Goal: Task Accomplishment & Management: Manage account settings

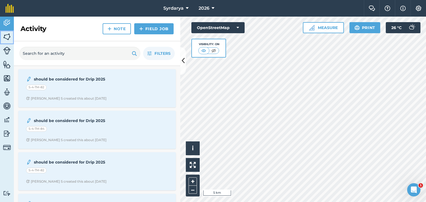
click at [8, 36] on img at bounding box center [7, 37] width 8 height 8
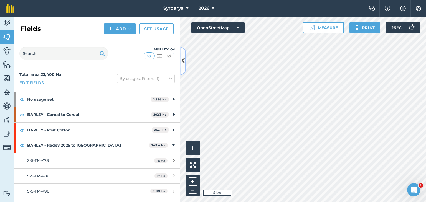
click at [184, 61] on icon at bounding box center [183, 61] width 3 height 10
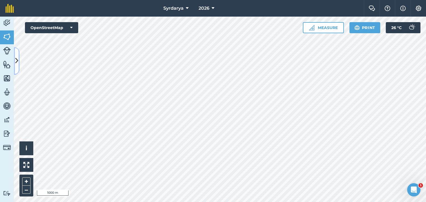
click at [16, 61] on icon at bounding box center [16, 61] width 3 height 10
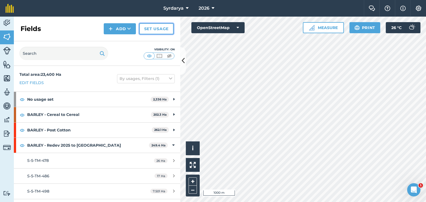
click at [162, 28] on link "Set usage" at bounding box center [156, 28] width 34 height 11
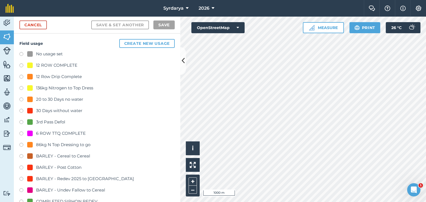
click at [21, 54] on label at bounding box center [23, 55] width 8 height 6
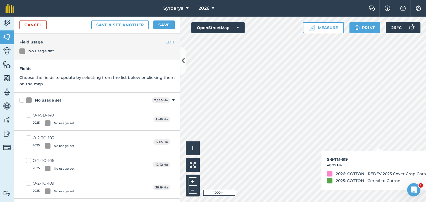
checkbox input "true"
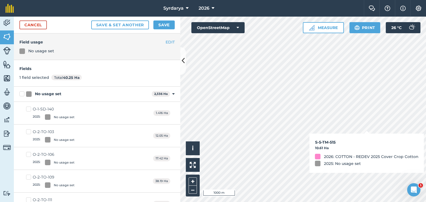
checkbox input "true"
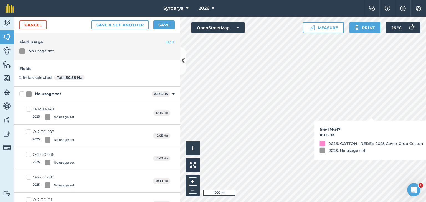
checkbox input "true"
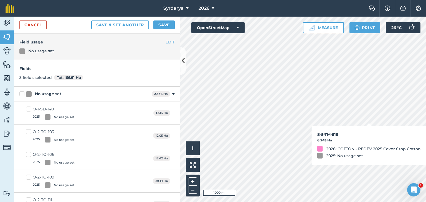
checkbox input "true"
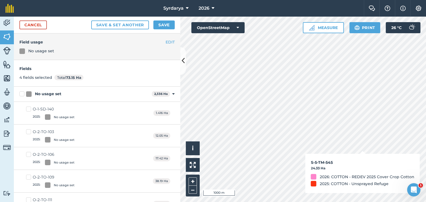
checkbox input "true"
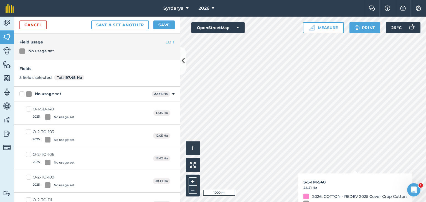
checkbox input "true"
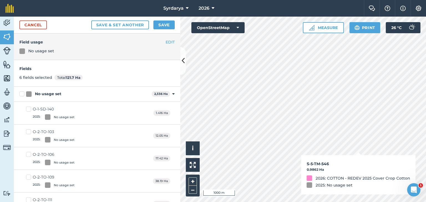
checkbox input "true"
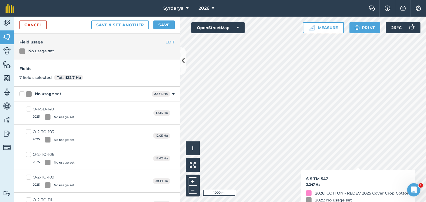
checkbox input "true"
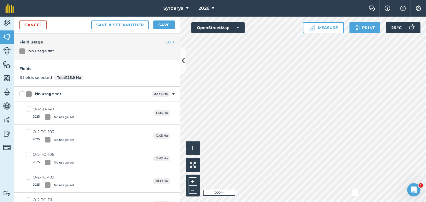
checkbox input "true"
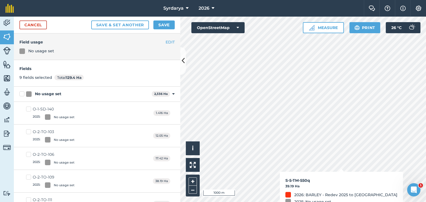
checkbox input "true"
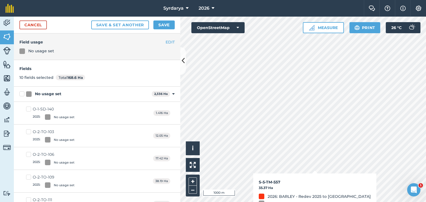
checkbox input "true"
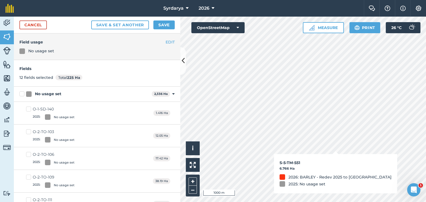
checkbox input "true"
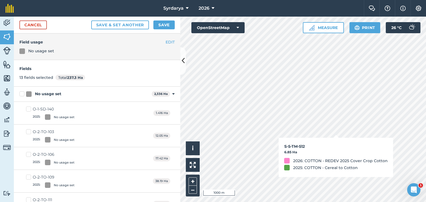
checkbox input "true"
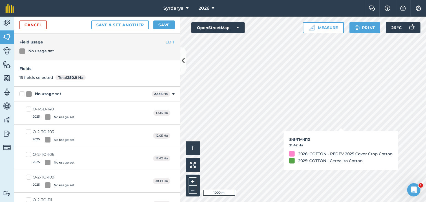
checkbox input "true"
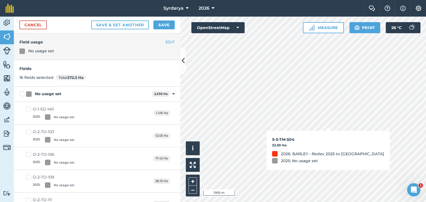
checkbox input "true"
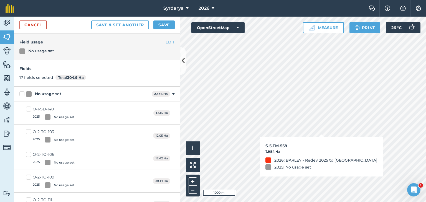
checkbox input "true"
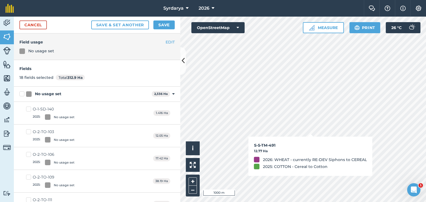
checkbox input "true"
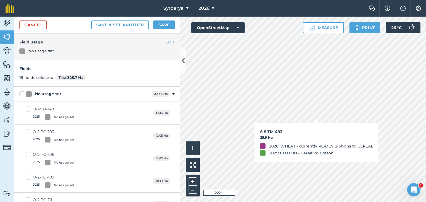
checkbox input "true"
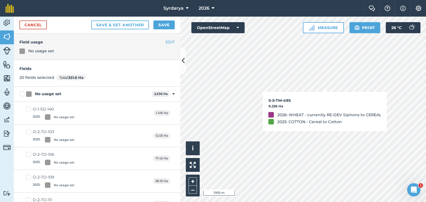
checkbox input "true"
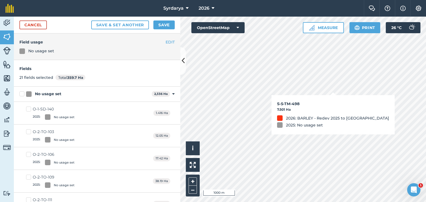
checkbox input "true"
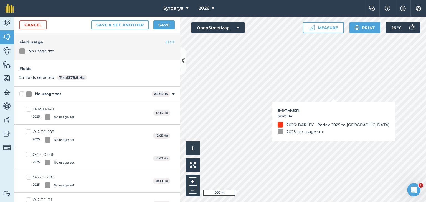
checkbox input "true"
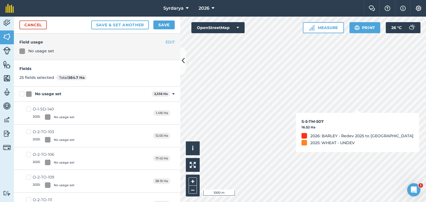
checkbox input "true"
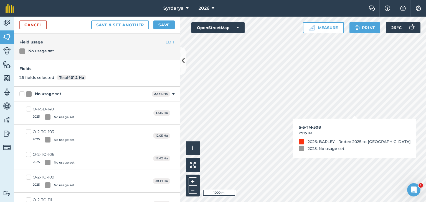
checkbox input "true"
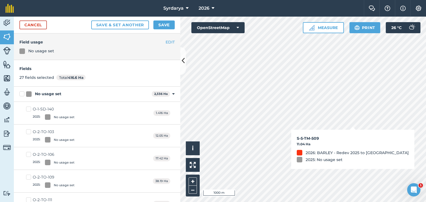
checkbox input "true"
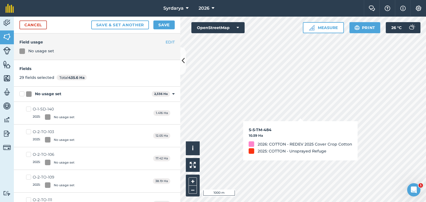
checkbox input "true"
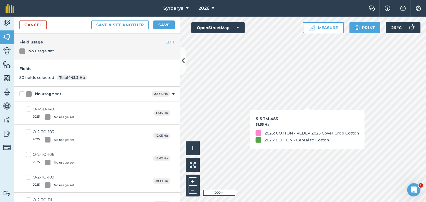
checkbox input "true"
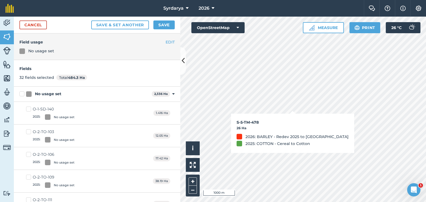
checkbox input "true"
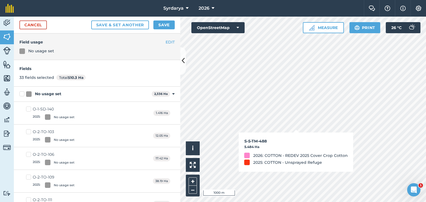
checkbox input "true"
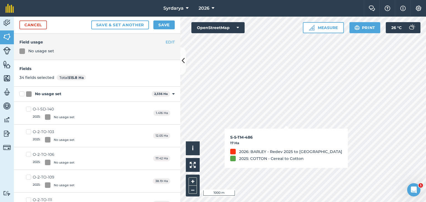
checkbox input "true"
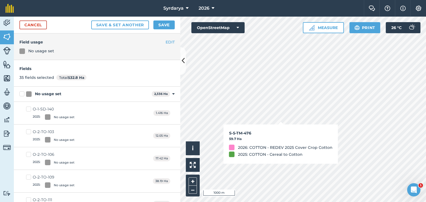
checkbox input "true"
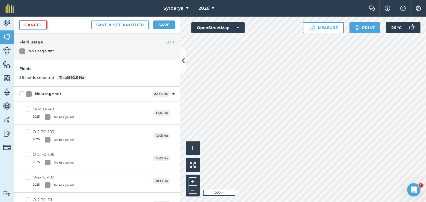
click at [42, 23] on link "Cancel" at bounding box center [32, 25] width 27 height 9
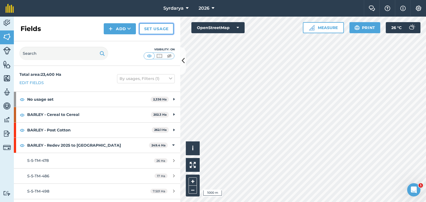
click at [159, 30] on link "Set usage" at bounding box center [156, 28] width 34 height 11
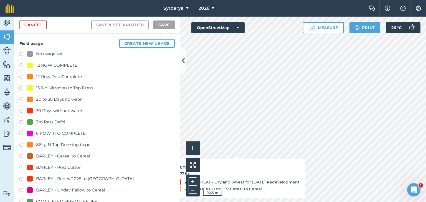
click at [21, 54] on label at bounding box center [23, 55] width 8 height 6
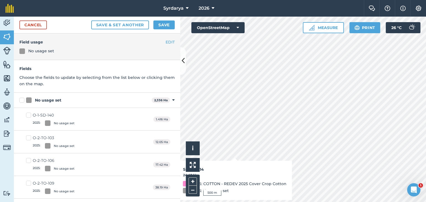
checkbox input "true"
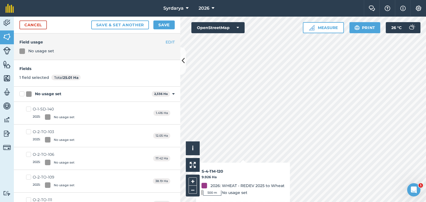
checkbox input "true"
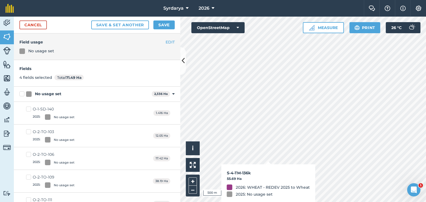
checkbox input "true"
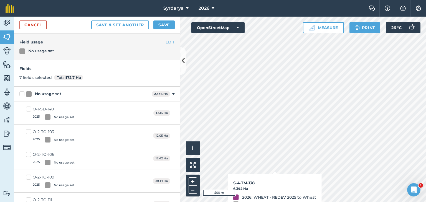
checkbox input "true"
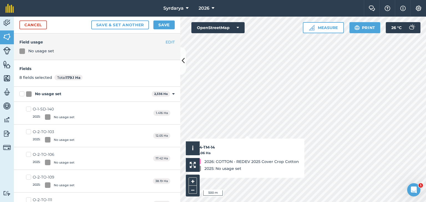
checkbox input "true"
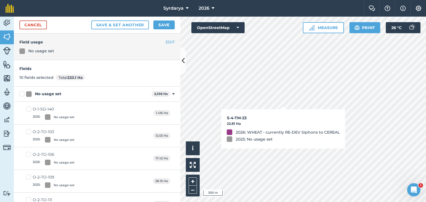
checkbox input "true"
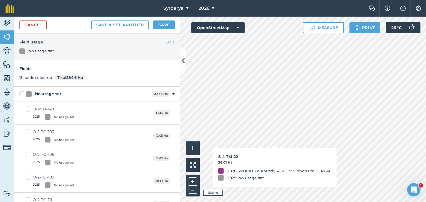
checkbox input "true"
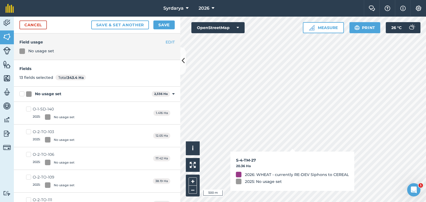
checkbox input "true"
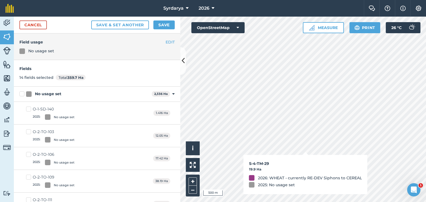
checkbox input "true"
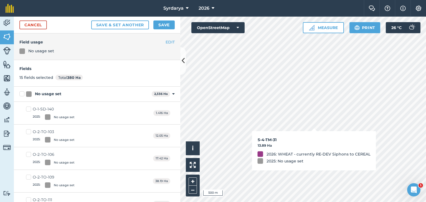
checkbox input "true"
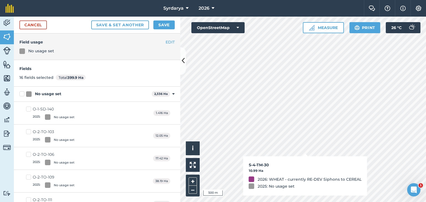
checkbox input "true"
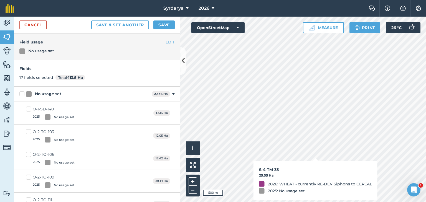
checkbox input "true"
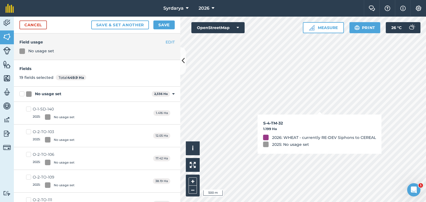
checkbox input "true"
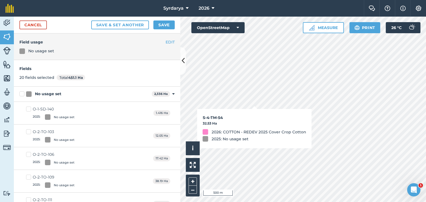
checkbox input "true"
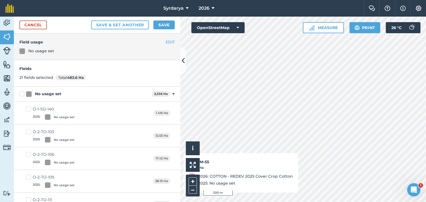
checkbox input "true"
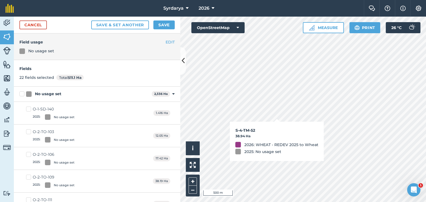
checkbox input "true"
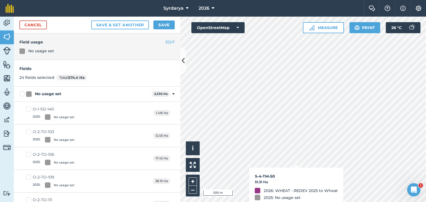
checkbox input "true"
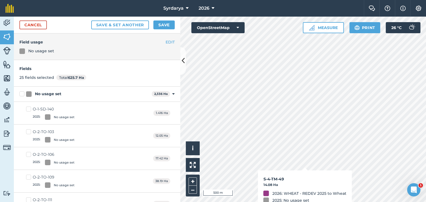
checkbox input "true"
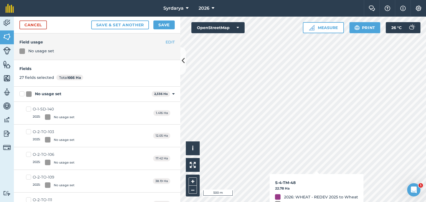
checkbox input "true"
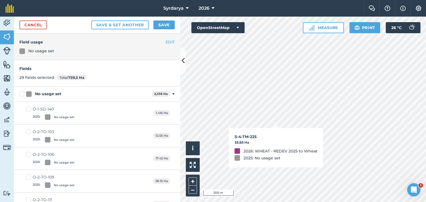
checkbox input "true"
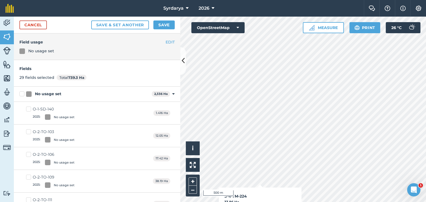
checkbox input "true"
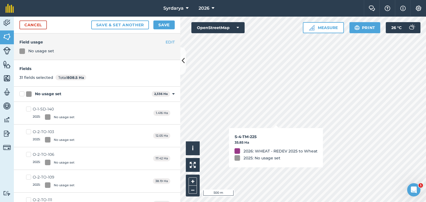
checkbox input "true"
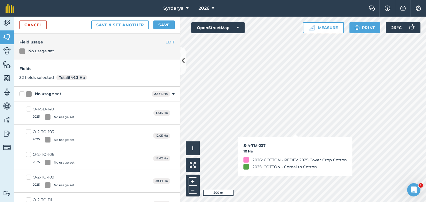
checkbox input "true"
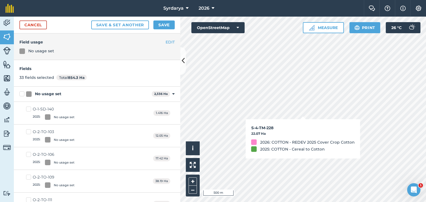
checkbox input "true"
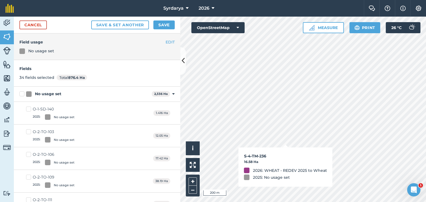
checkbox input "true"
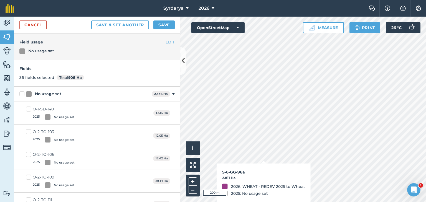
checkbox input "true"
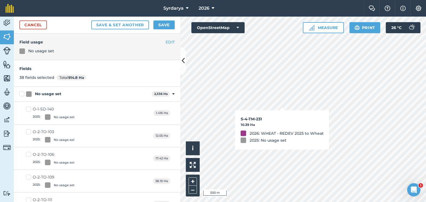
checkbox input "true"
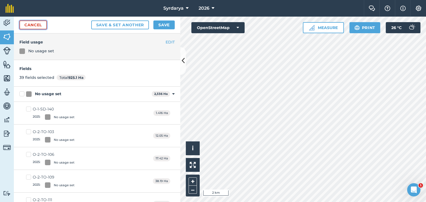
click at [32, 26] on link "Cancel" at bounding box center [32, 25] width 27 height 9
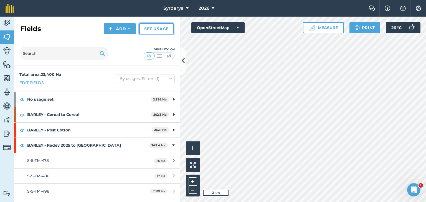
drag, startPoint x: 151, startPoint y: 29, endPoint x: 0, endPoint y: 45, distance: 152.2
click at [151, 29] on link "Set usage" at bounding box center [156, 28] width 34 height 11
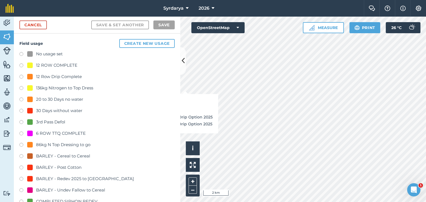
click at [21, 54] on label at bounding box center [23, 55] width 8 height 6
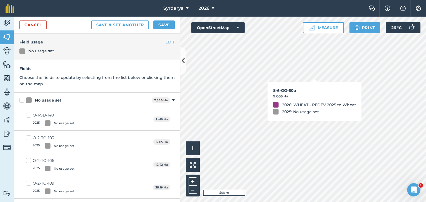
checkbox input "true"
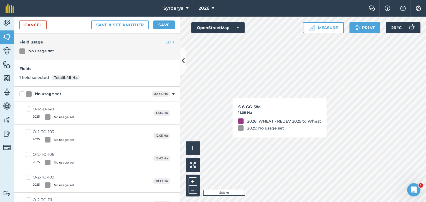
checkbox input "true"
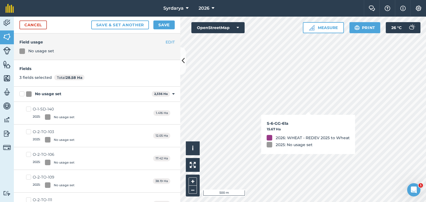
checkbox input "true"
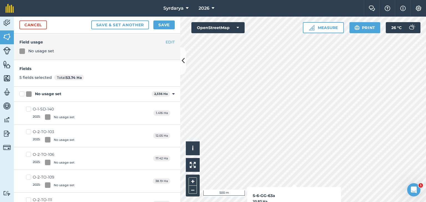
checkbox input "true"
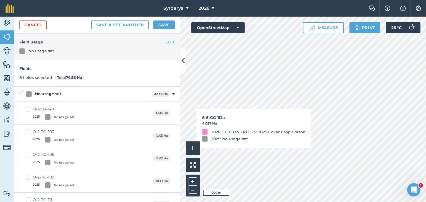
checkbox input "true"
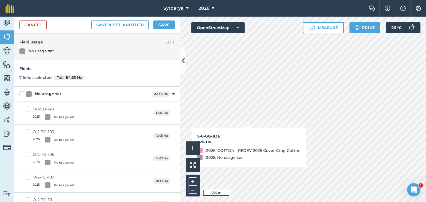
checkbox input "true"
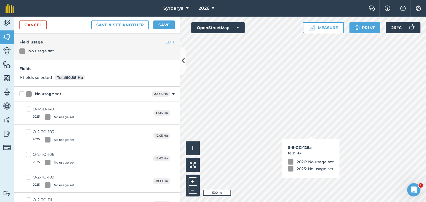
checkbox input "true"
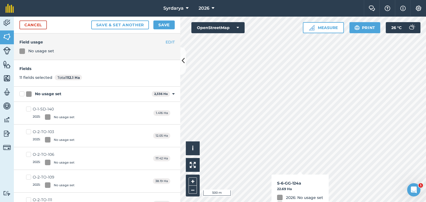
checkbox input "true"
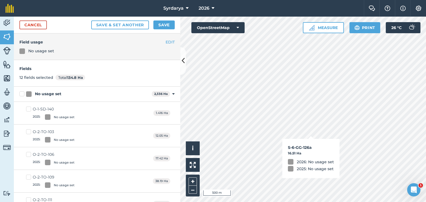
checkbox input "false"
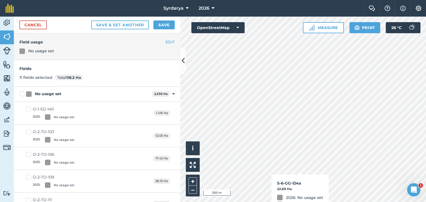
checkbox input "false"
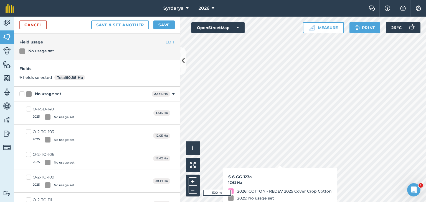
checkbox input "true"
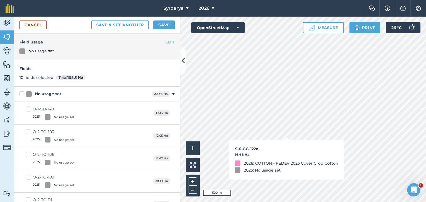
checkbox input "true"
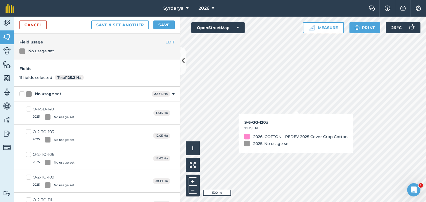
checkbox input "true"
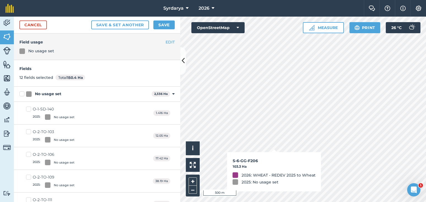
checkbox input "true"
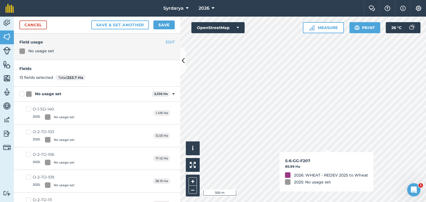
checkbox input "true"
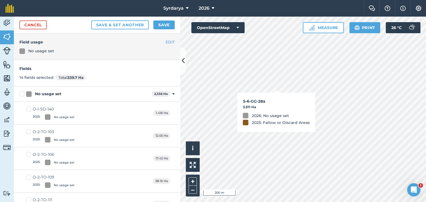
checkbox input "true"
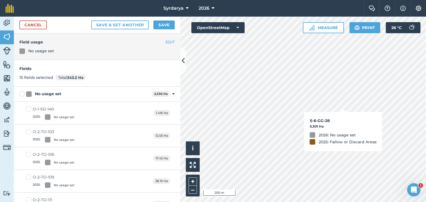
checkbox input "true"
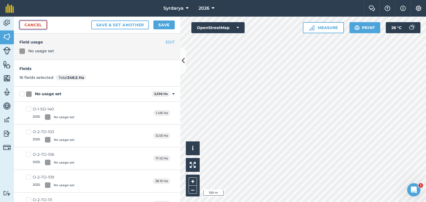
click at [39, 25] on link "Cancel" at bounding box center [32, 25] width 27 height 9
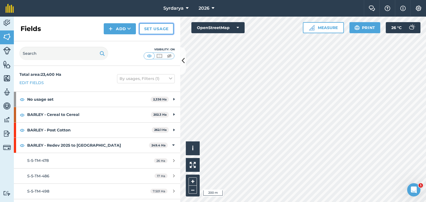
click at [154, 27] on link "Set usage" at bounding box center [156, 28] width 34 height 11
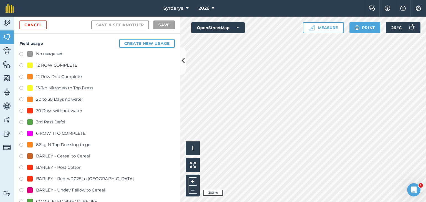
click at [21, 53] on label at bounding box center [23, 55] width 8 height 6
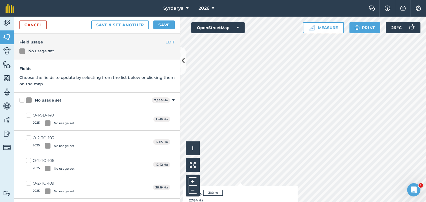
checkbox input "true"
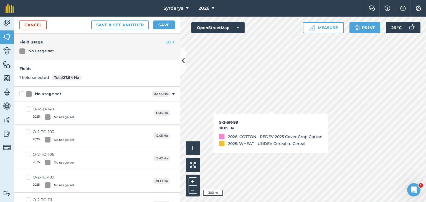
checkbox input "true"
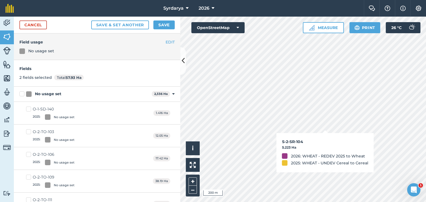
checkbox input "true"
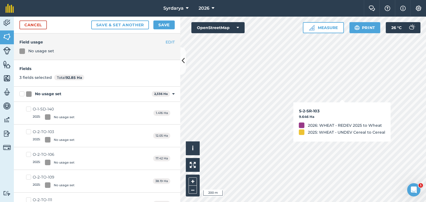
checkbox input "true"
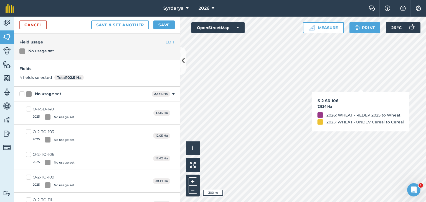
checkbox input "true"
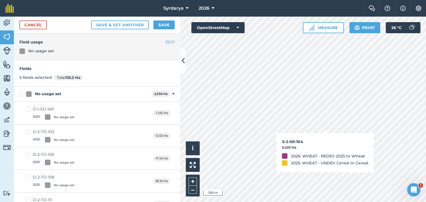
checkbox input "true"
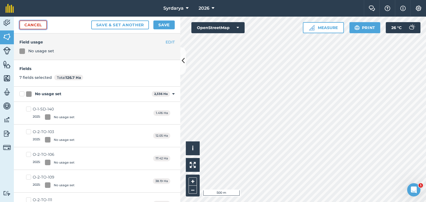
click at [29, 26] on link "Cancel" at bounding box center [32, 25] width 27 height 9
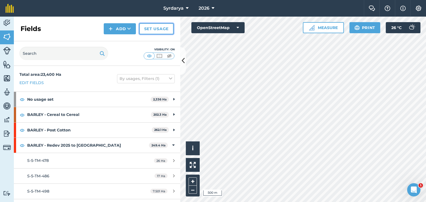
click at [154, 28] on link "Set usage" at bounding box center [156, 28] width 34 height 11
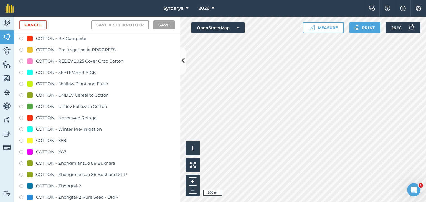
scroll to position [527, 0]
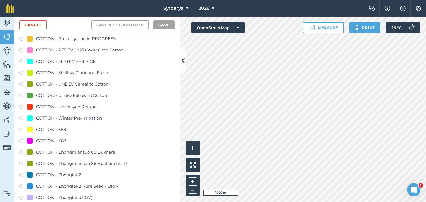
click at [22, 49] on label at bounding box center [23, 51] width 8 height 6
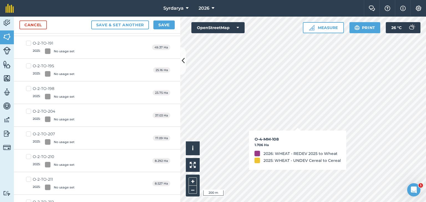
checkbox input "true"
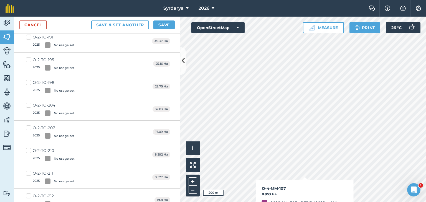
scroll to position [520, 0]
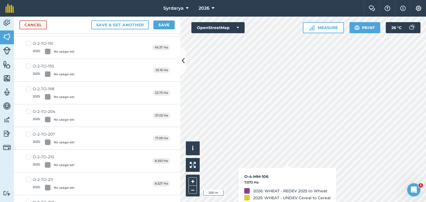
checkbox input "true"
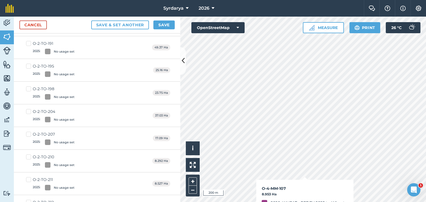
checkbox input "true"
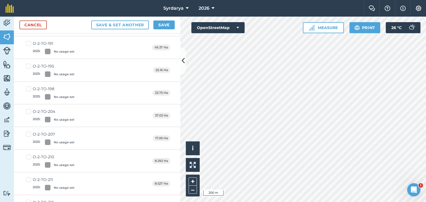
checkbox input "true"
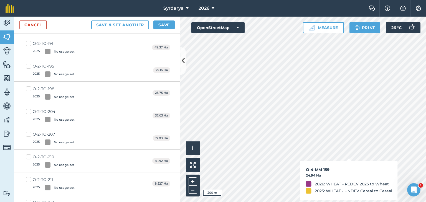
checkbox input "true"
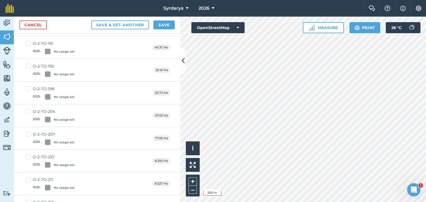
checkbox input "true"
checkbox input "false"
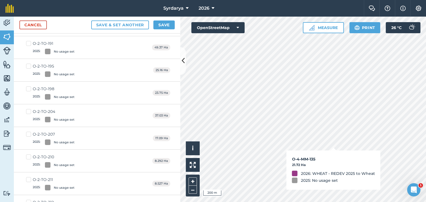
checkbox input "true"
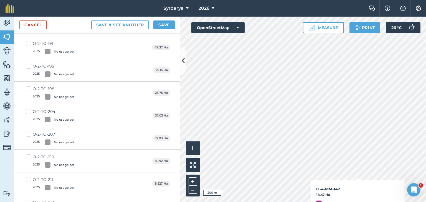
checkbox input "true"
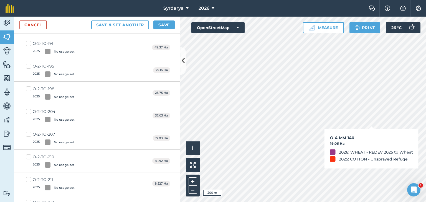
checkbox input "true"
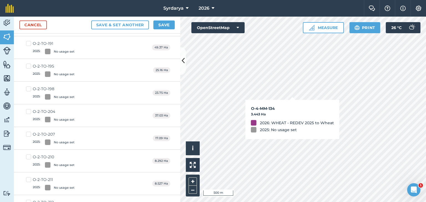
checkbox input "false"
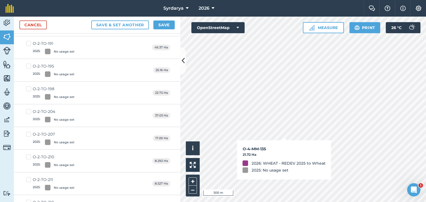
checkbox input "false"
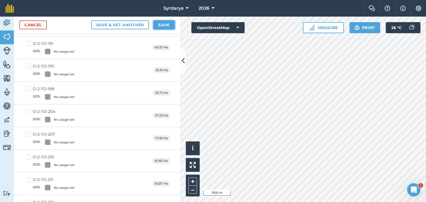
drag, startPoint x: 167, startPoint y: 25, endPoint x: 164, endPoint y: 25, distance: 3.1
click at [166, 25] on button "Save" at bounding box center [163, 25] width 21 height 9
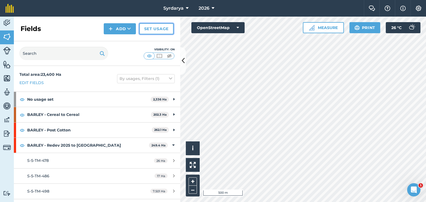
click at [159, 28] on link "Set usage" at bounding box center [156, 28] width 34 height 11
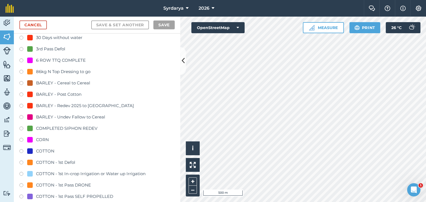
scroll to position [55, 0]
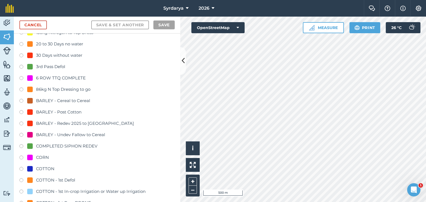
click at [21, 123] on label at bounding box center [23, 125] width 8 height 6
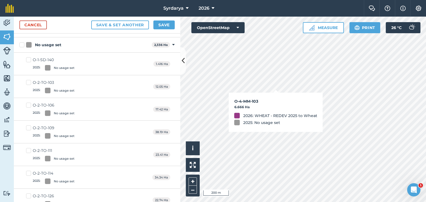
checkbox input "true"
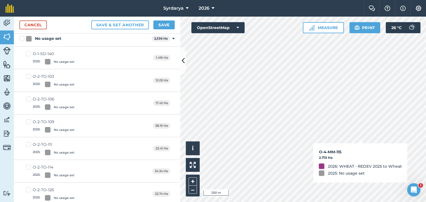
checkbox input "true"
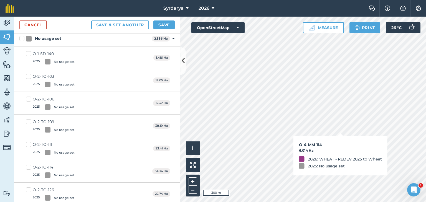
checkbox input "true"
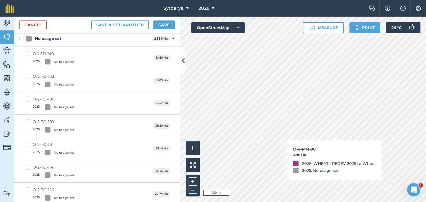
checkbox input "true"
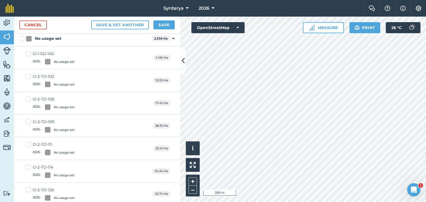
checkbox input "true"
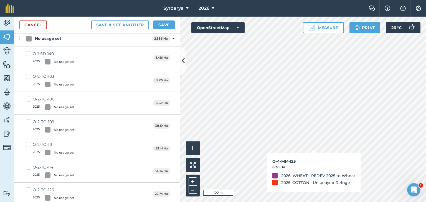
checkbox input "true"
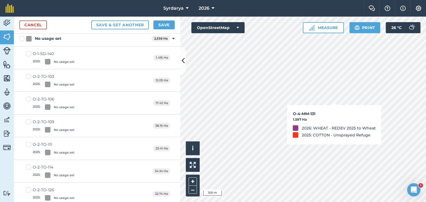
checkbox input "true"
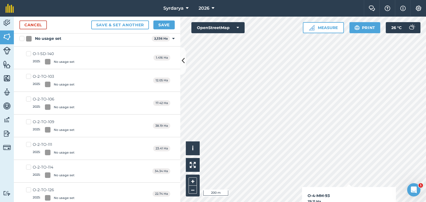
checkbox input "true"
click at [346, 202] on html "Syrdarya 2026 Farm Chat Help Info Settings Syrdarya - 2026 Reproduced with the …" at bounding box center [213, 101] width 426 height 202
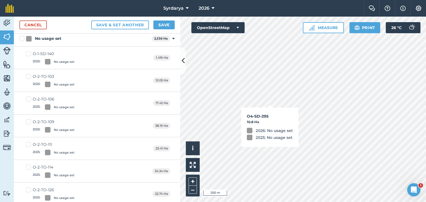
checkbox input "true"
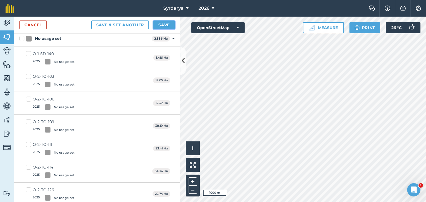
click at [166, 25] on button "Save" at bounding box center [163, 25] width 21 height 9
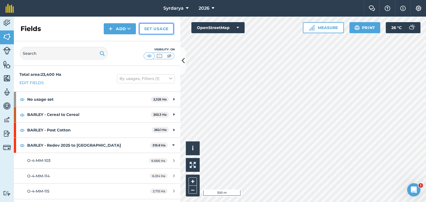
click at [158, 27] on link "Set usage" at bounding box center [156, 28] width 34 height 11
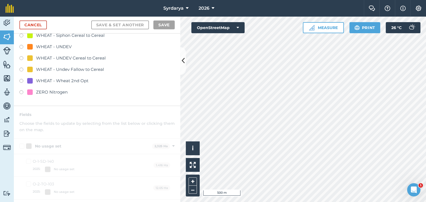
scroll to position [1220, 0]
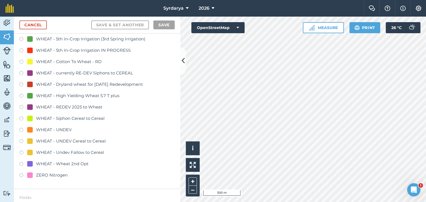
click at [21, 106] on label at bounding box center [23, 108] width 8 height 6
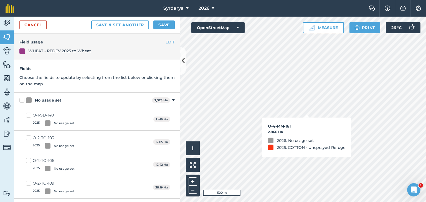
checkbox input "true"
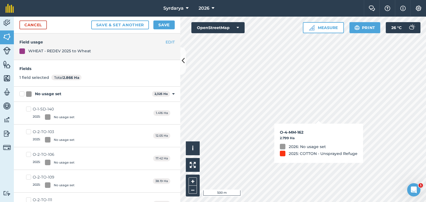
checkbox input "true"
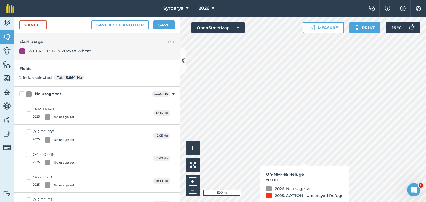
checkbox input "true"
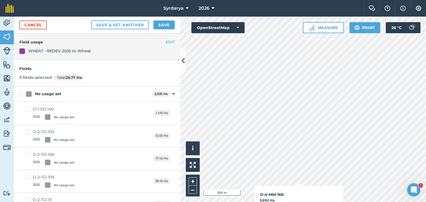
checkbox input "true"
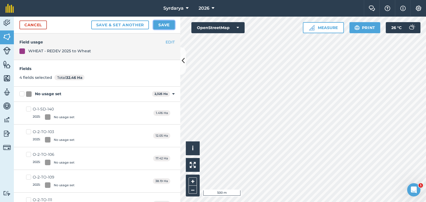
click at [166, 25] on button "Save" at bounding box center [163, 25] width 21 height 9
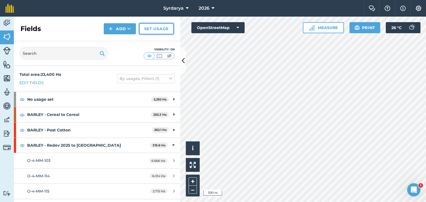
click at [157, 25] on link "Set usage" at bounding box center [156, 28] width 34 height 11
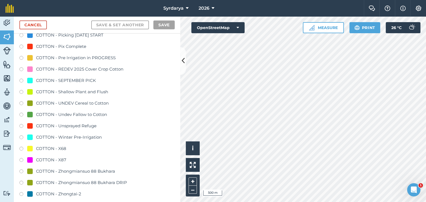
scroll to position [499, 0]
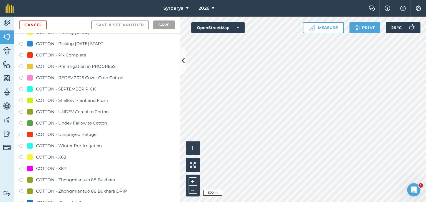
click at [21, 77] on label at bounding box center [23, 79] width 8 height 6
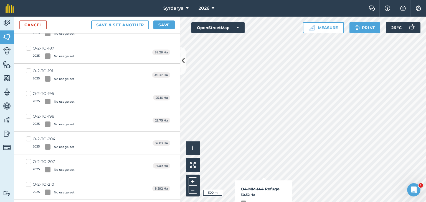
checkbox input "true"
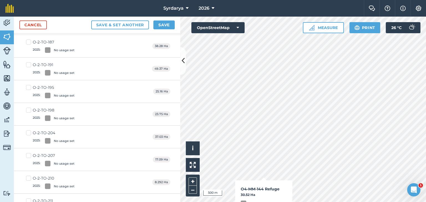
scroll to position [493, 0]
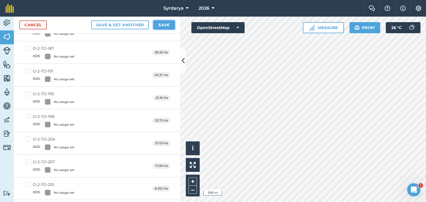
click at [159, 23] on button "Save" at bounding box center [163, 25] width 21 height 9
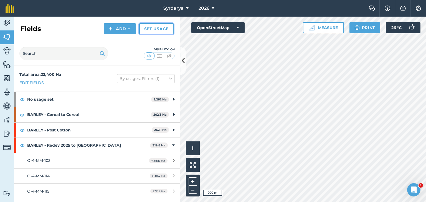
click at [164, 30] on link "Set usage" at bounding box center [156, 28] width 34 height 11
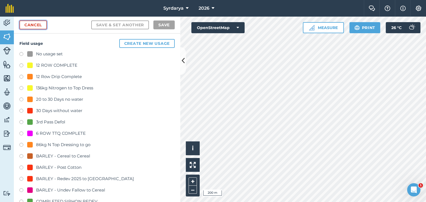
click at [30, 26] on link "Cancel" at bounding box center [32, 25] width 27 height 9
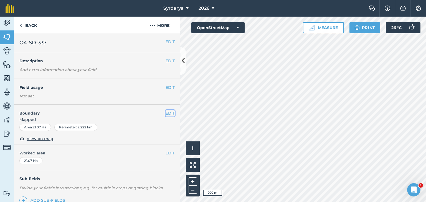
click at [168, 113] on button "EDIT" at bounding box center [170, 113] width 9 height 6
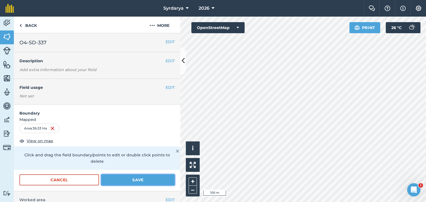
click at [142, 180] on button "Save" at bounding box center [137, 180] width 73 height 11
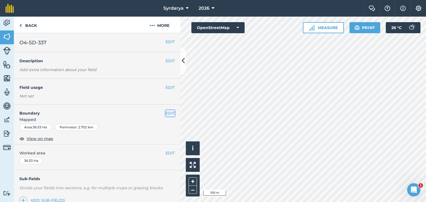
click at [166, 111] on button "EDIT" at bounding box center [170, 113] width 9 height 6
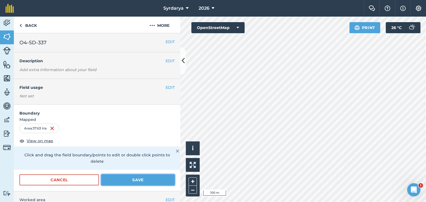
click at [164, 177] on button "Save" at bounding box center [137, 180] width 73 height 11
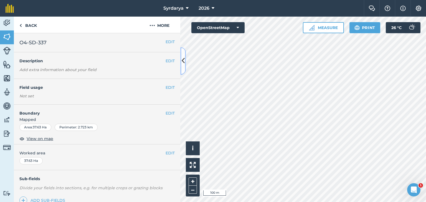
click at [184, 57] on icon at bounding box center [183, 61] width 3 height 10
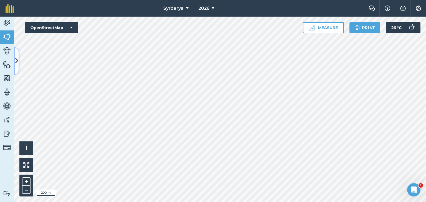
click at [18, 57] on icon at bounding box center [16, 61] width 3 height 10
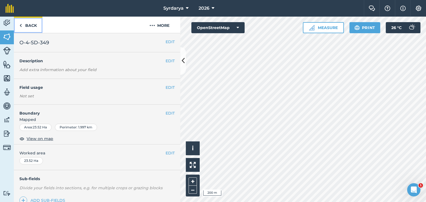
click at [29, 27] on link "Back" at bounding box center [28, 25] width 29 height 16
click at [31, 24] on link "Back" at bounding box center [28, 25] width 29 height 16
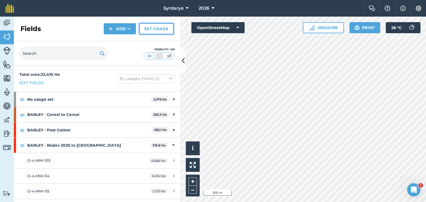
click at [160, 29] on link "Set usage" at bounding box center [156, 28] width 34 height 11
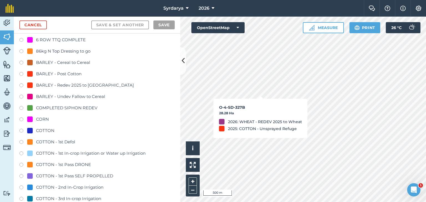
scroll to position [83, 0]
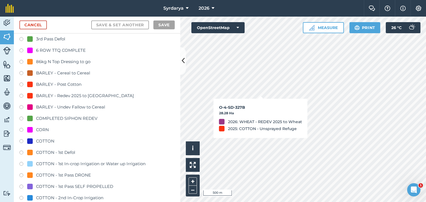
click at [21, 95] on label at bounding box center [23, 97] width 8 height 6
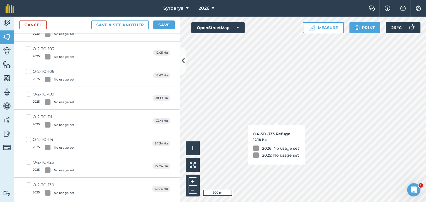
checkbox input "true"
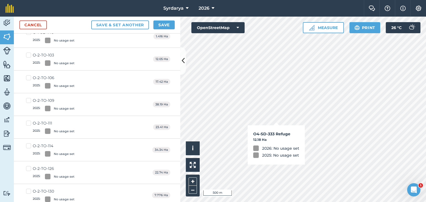
checkbox input "true"
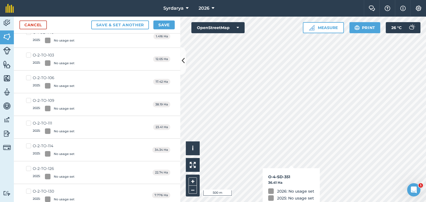
checkbox input "true"
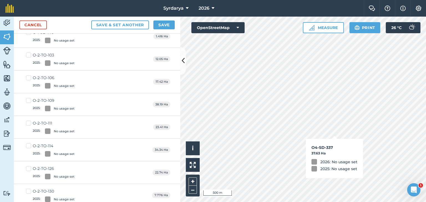
checkbox input "true"
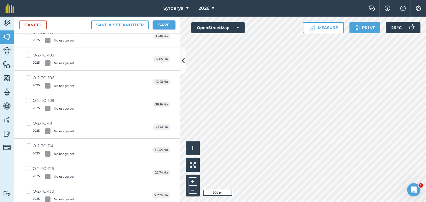
click at [164, 22] on button "Save" at bounding box center [163, 25] width 21 height 9
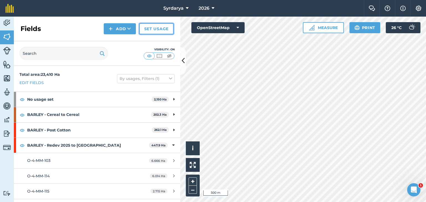
click at [152, 28] on link "Set usage" at bounding box center [156, 28] width 34 height 11
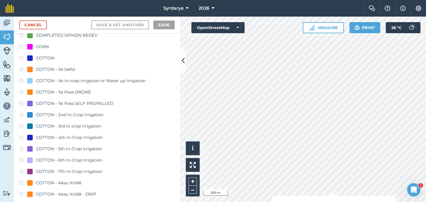
scroll to position [28, 0]
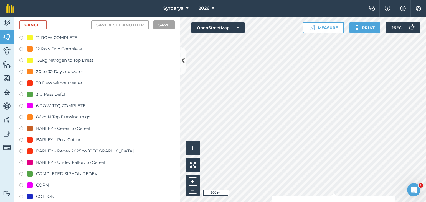
click at [20, 151] on label at bounding box center [23, 152] width 8 height 6
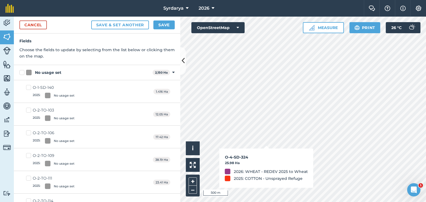
checkbox input "true"
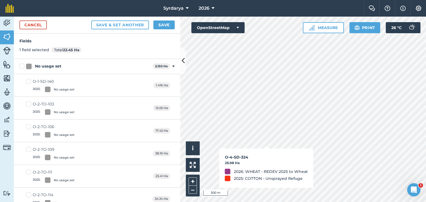
checkbox input "true"
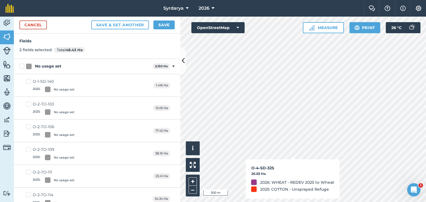
checkbox input "true"
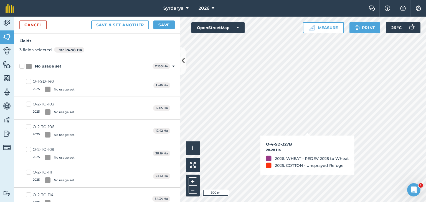
checkbox input "true"
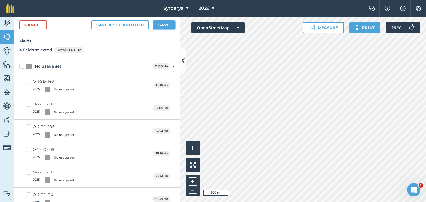
click at [165, 26] on button "Save" at bounding box center [163, 25] width 21 height 9
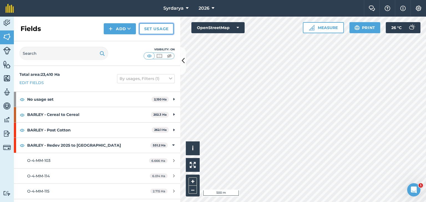
click at [162, 25] on link "Set usage" at bounding box center [156, 28] width 34 height 11
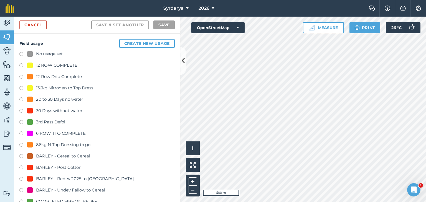
scroll to position [28, 0]
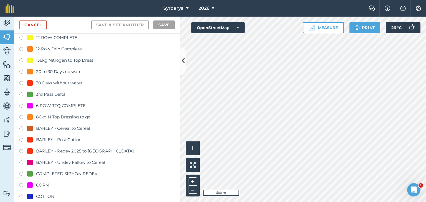
click at [20, 150] on label at bounding box center [23, 152] width 8 height 6
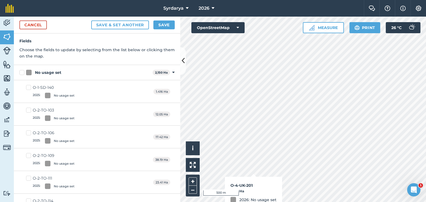
checkbox input "true"
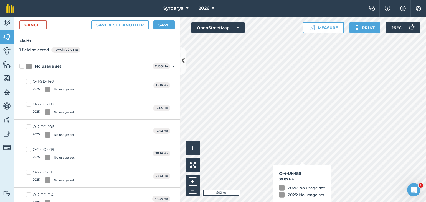
checkbox input "true"
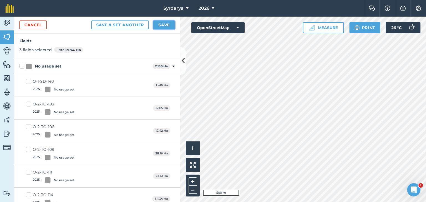
click at [165, 23] on button "Save" at bounding box center [163, 25] width 21 height 9
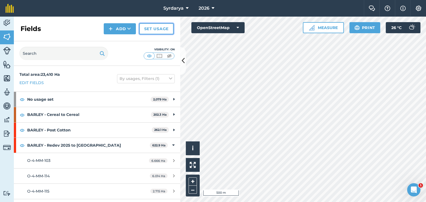
click at [156, 27] on link "Set usage" at bounding box center [156, 28] width 34 height 11
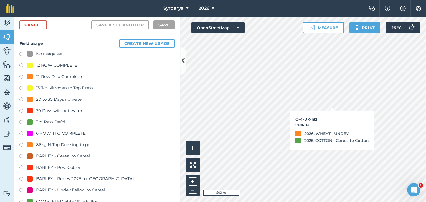
checkbox input "true"
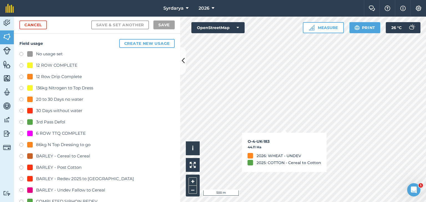
checkbox input "true"
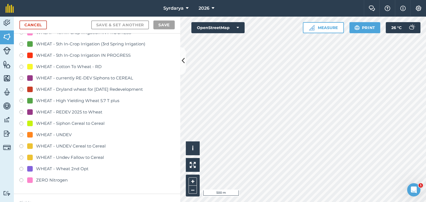
scroll to position [1220, 0]
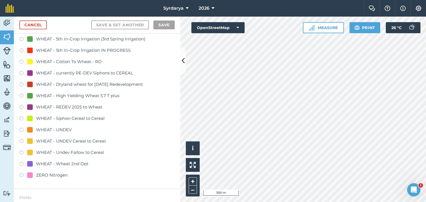
click at [21, 107] on label at bounding box center [23, 108] width 8 height 6
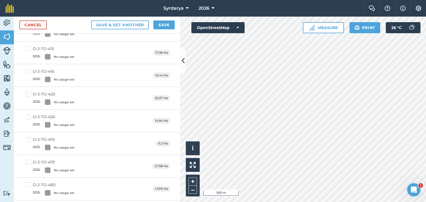
scroll to position [0, 0]
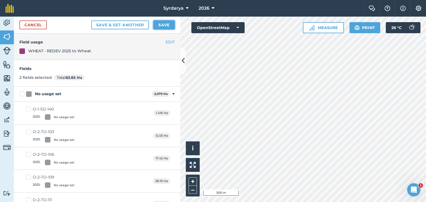
click at [163, 26] on button "Save" at bounding box center [163, 25] width 21 height 9
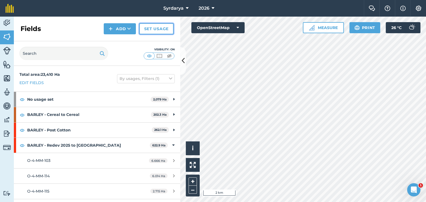
click at [157, 30] on link "Set usage" at bounding box center [156, 28] width 34 height 11
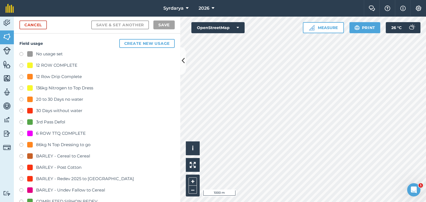
click at [21, 53] on label at bounding box center [23, 55] width 8 height 6
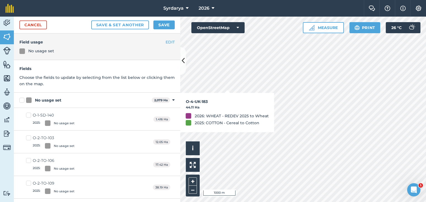
checkbox input "true"
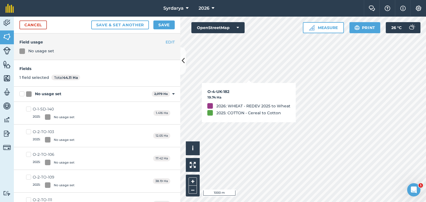
checkbox input "true"
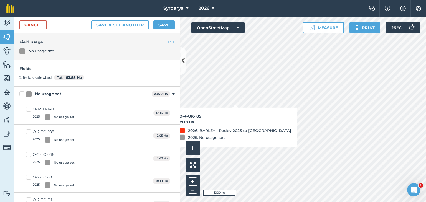
checkbox input "true"
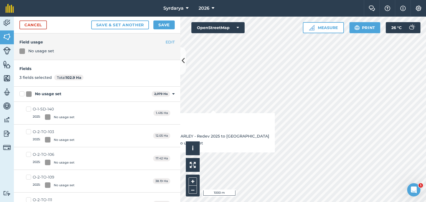
checkbox input "true"
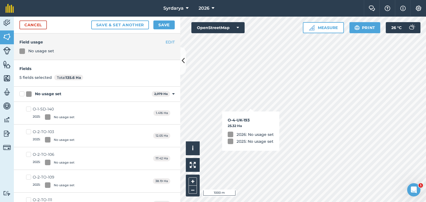
checkbox input "true"
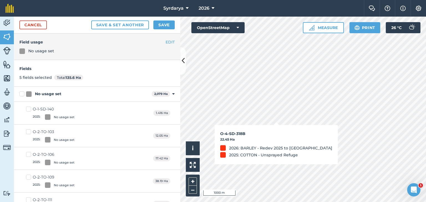
checkbox input "true"
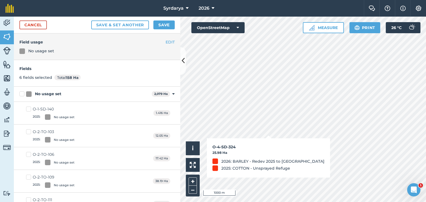
checkbox input "true"
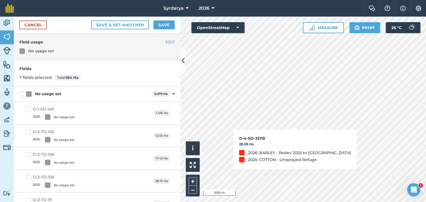
checkbox input "true"
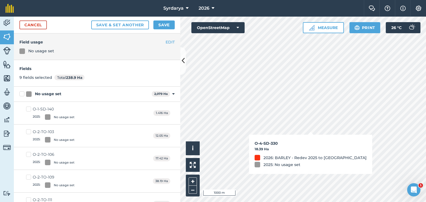
checkbox input "true"
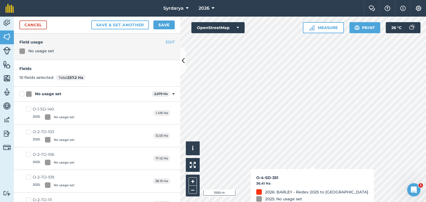
checkbox input "true"
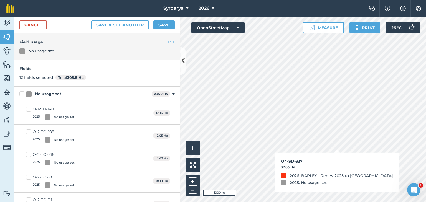
checkbox input "true"
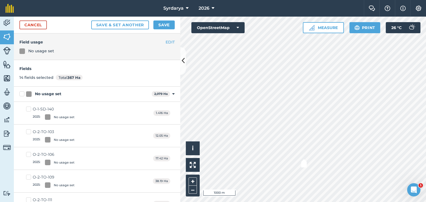
checkbox input "true"
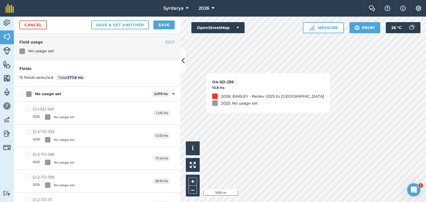
checkbox input "false"
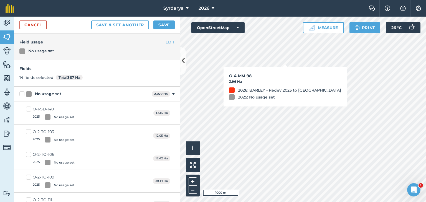
checkbox input "true"
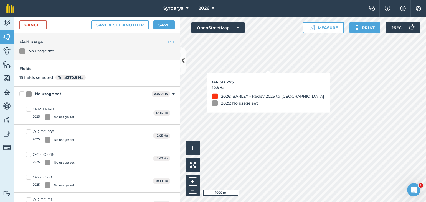
checkbox input "true"
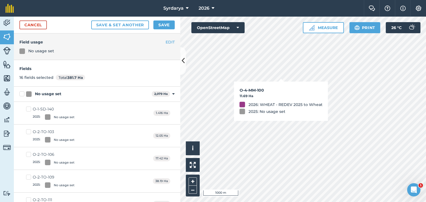
checkbox input "true"
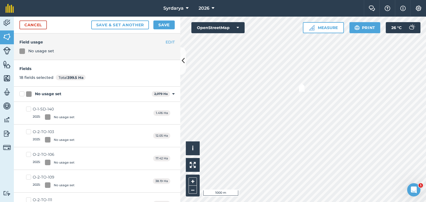
checkbox input "true"
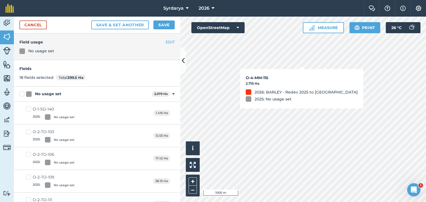
checkbox input "true"
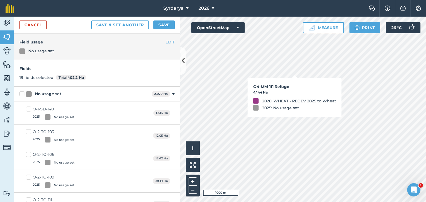
checkbox input "true"
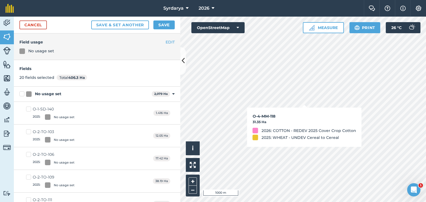
checkbox input "true"
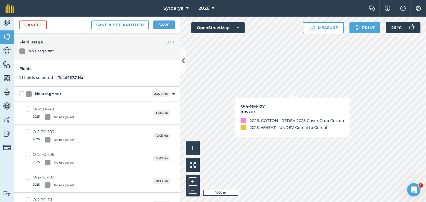
checkbox input "true"
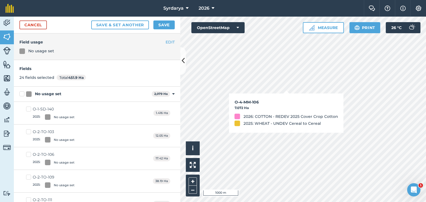
checkbox input "true"
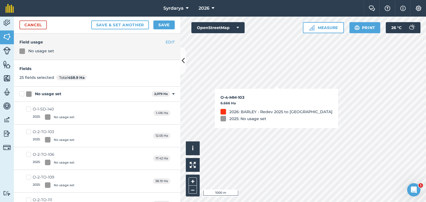
checkbox input "true"
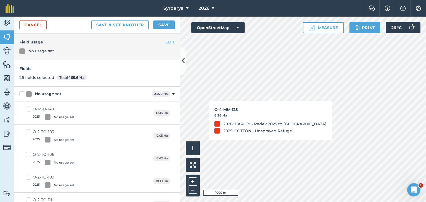
checkbox input "true"
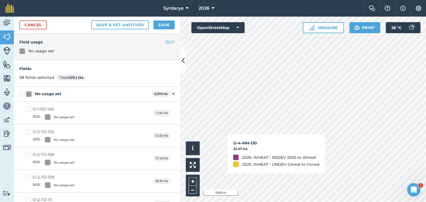
checkbox input "true"
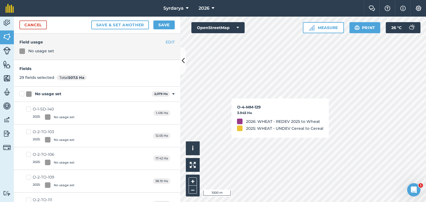
checkbox input "true"
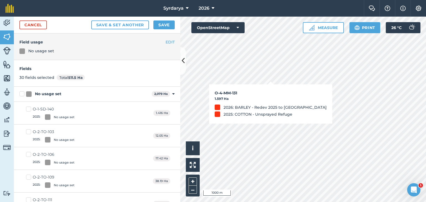
checkbox input "true"
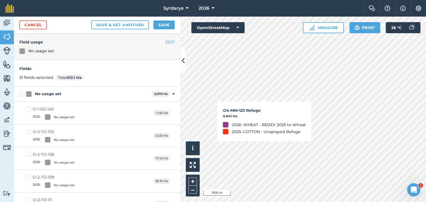
checkbox input "true"
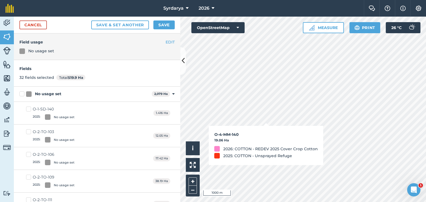
checkbox input "true"
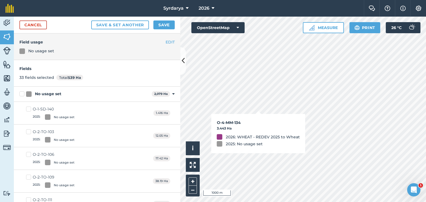
checkbox input "true"
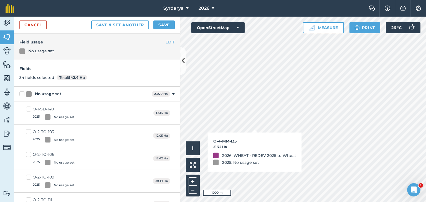
checkbox input "true"
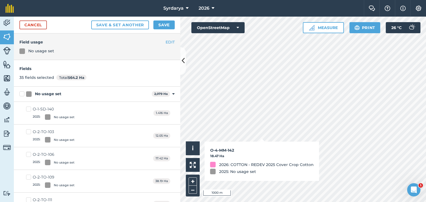
checkbox input "true"
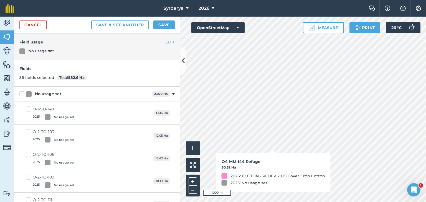
checkbox input "true"
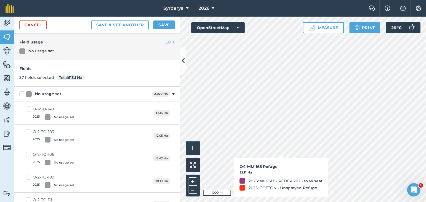
checkbox input "true"
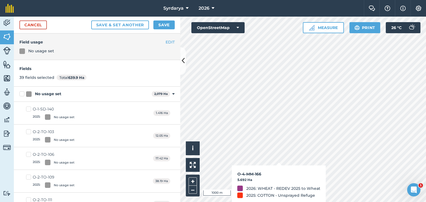
checkbox input "false"
checkbox input "true"
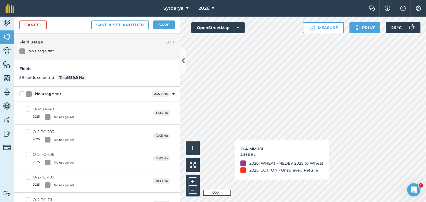
checkbox input "true"
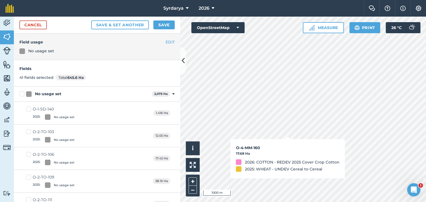
checkbox input "true"
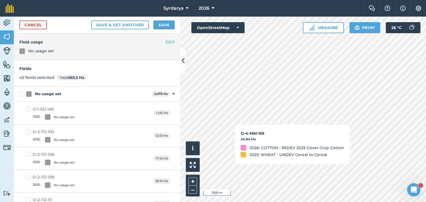
checkbox input "true"
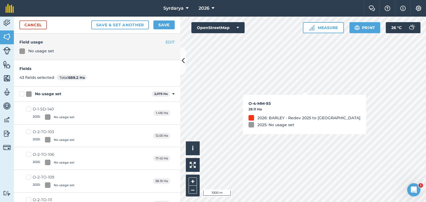
checkbox input "true"
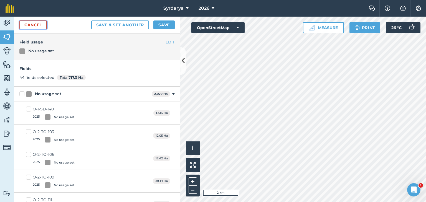
click at [32, 24] on link "Cancel" at bounding box center [32, 25] width 27 height 9
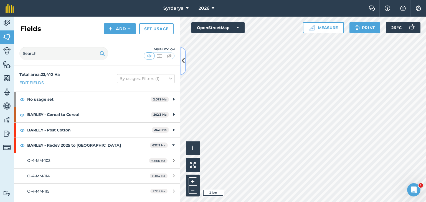
click at [183, 60] on icon at bounding box center [183, 61] width 3 height 10
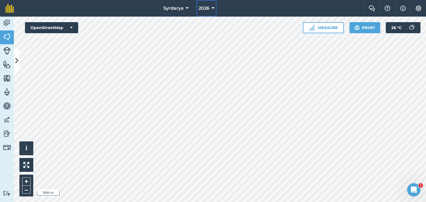
click at [207, 8] on span "2026" at bounding box center [203, 8] width 11 height 7
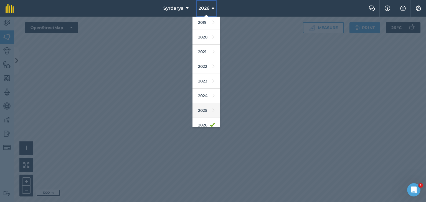
scroll to position [35, 0]
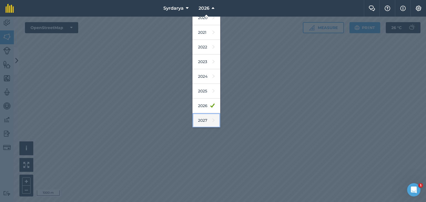
click at [204, 119] on link "2027" at bounding box center [206, 120] width 28 height 15
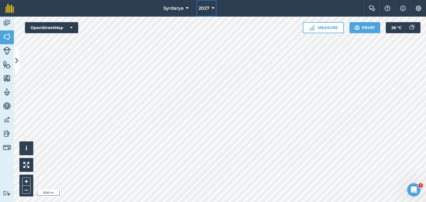
click at [204, 8] on span "2027" at bounding box center [203, 8] width 11 height 7
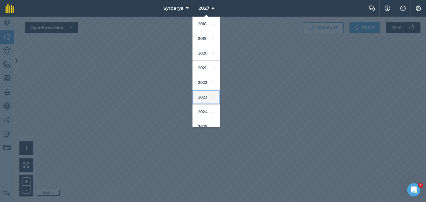
click at [200, 98] on link "2023" at bounding box center [206, 97] width 28 height 15
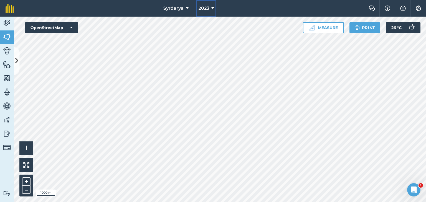
click at [205, 10] on span "2023" at bounding box center [203, 8] width 11 height 7
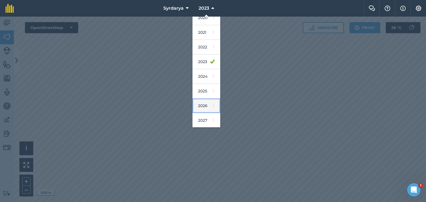
click at [201, 107] on link "2026" at bounding box center [206, 106] width 28 height 15
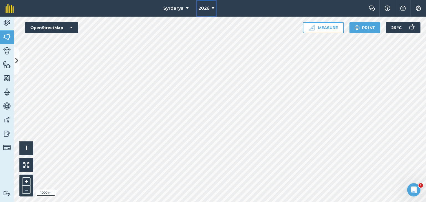
click at [212, 11] on icon at bounding box center [213, 8] width 3 height 7
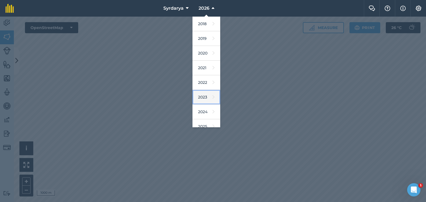
click at [205, 96] on link "2023" at bounding box center [206, 97] width 28 height 15
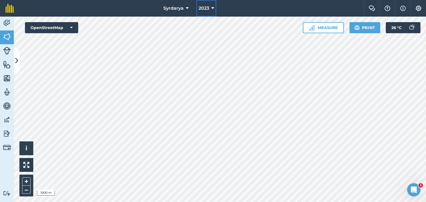
click at [212, 8] on icon at bounding box center [212, 8] width 3 height 7
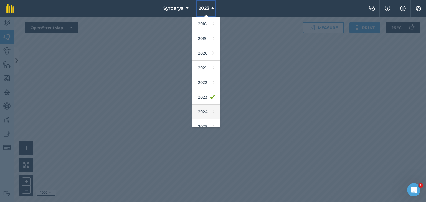
scroll to position [28, 0]
click at [205, 109] on link "2026" at bounding box center [206, 113] width 28 height 15
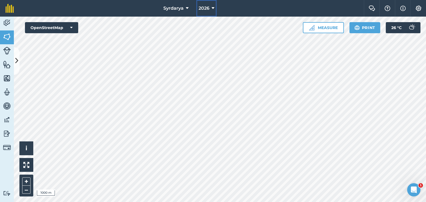
click at [203, 8] on span "2026" at bounding box center [203, 8] width 11 height 7
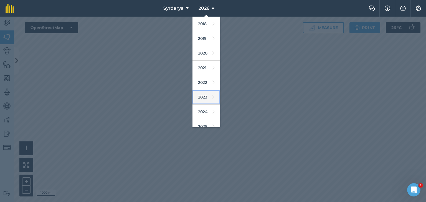
click at [202, 97] on link "2023" at bounding box center [206, 97] width 28 height 15
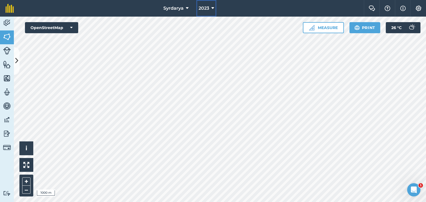
click at [209, 9] on button "2023" at bounding box center [206, 8] width 20 height 17
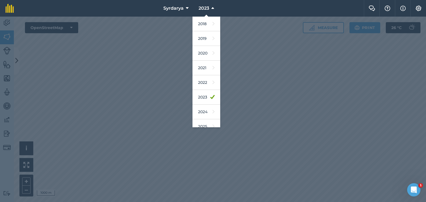
click at [253, 27] on div at bounding box center [213, 110] width 426 height 186
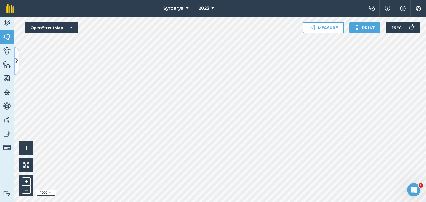
click at [17, 59] on icon at bounding box center [16, 61] width 3 height 10
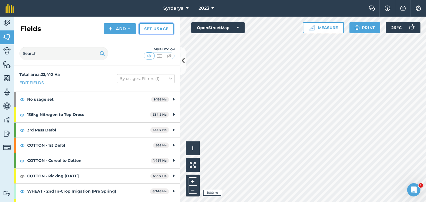
click at [167, 28] on link "Set usage" at bounding box center [156, 28] width 34 height 11
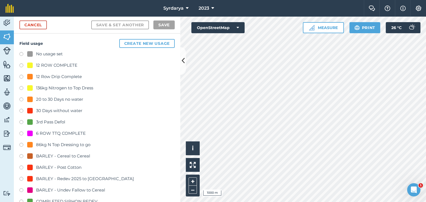
click at [21, 54] on label at bounding box center [23, 55] width 8 height 6
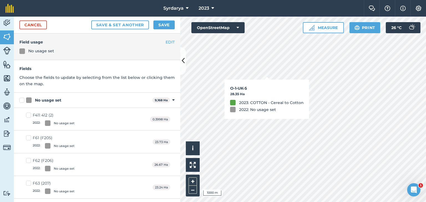
checkbox input "true"
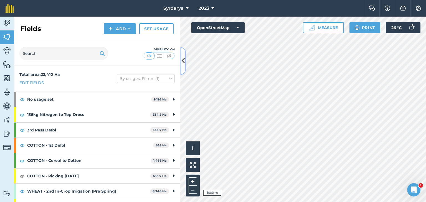
click at [184, 60] on icon at bounding box center [183, 61] width 3 height 10
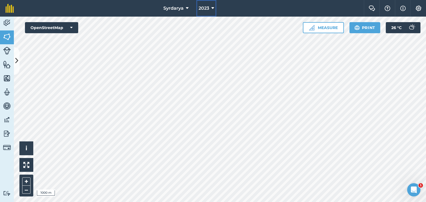
click at [207, 11] on span "2023" at bounding box center [203, 8] width 11 height 7
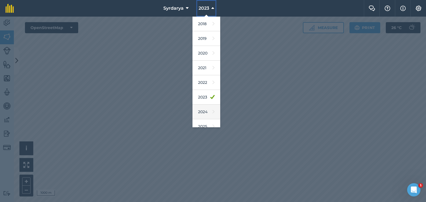
scroll to position [28, 0]
click at [202, 111] on link "2026" at bounding box center [206, 113] width 28 height 15
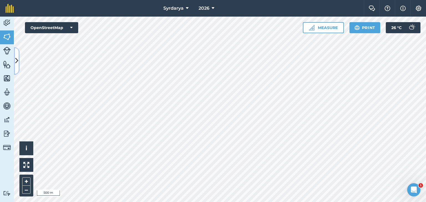
click at [16, 60] on icon at bounding box center [16, 61] width 3 height 10
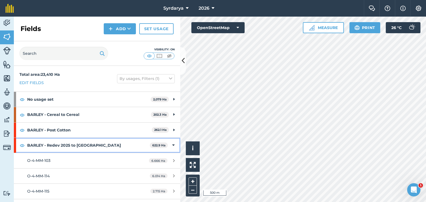
click at [172, 143] on icon at bounding box center [173, 145] width 2 height 6
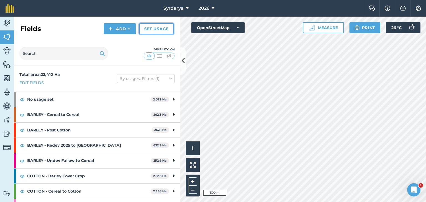
click at [161, 28] on link "Set usage" at bounding box center [156, 28] width 34 height 11
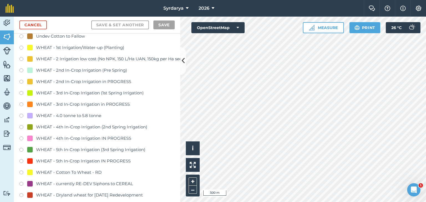
scroll to position [1247, 0]
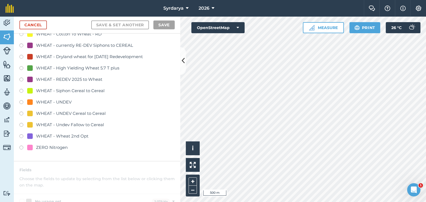
click at [21, 125] on label at bounding box center [23, 126] width 8 height 6
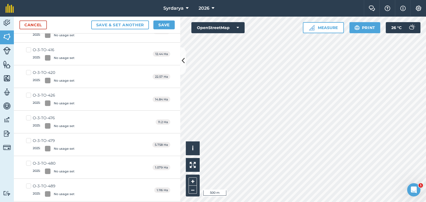
scroll to position [0, 0]
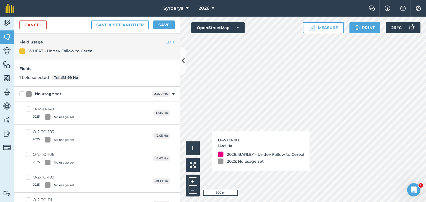
checkbox input "true"
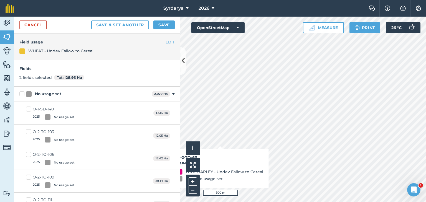
checkbox input "true"
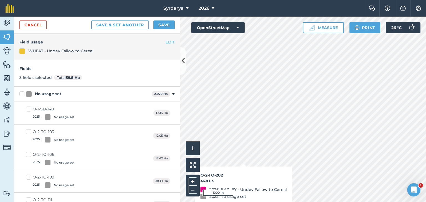
checkbox input "true"
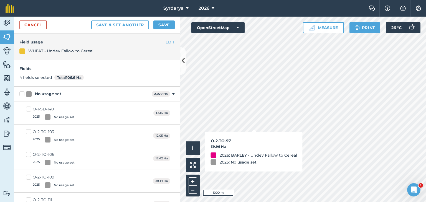
checkbox input "true"
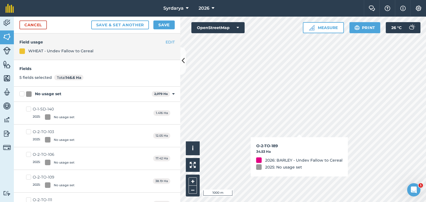
checkbox input "true"
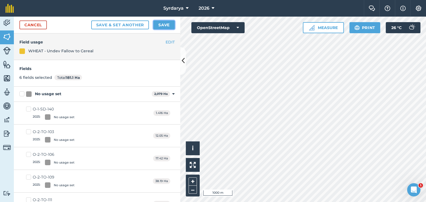
click at [163, 24] on button "Save" at bounding box center [163, 25] width 21 height 9
